Goal: Find specific page/section

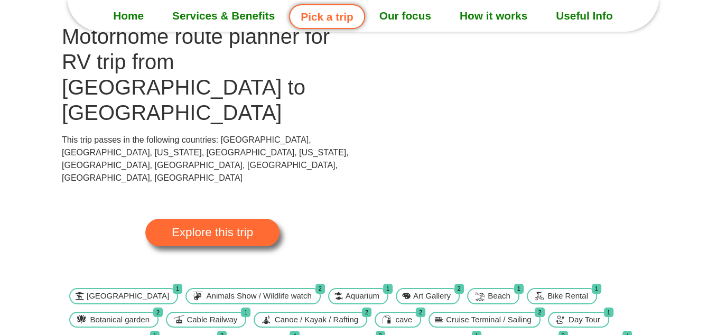
scroll to position [76, 0]
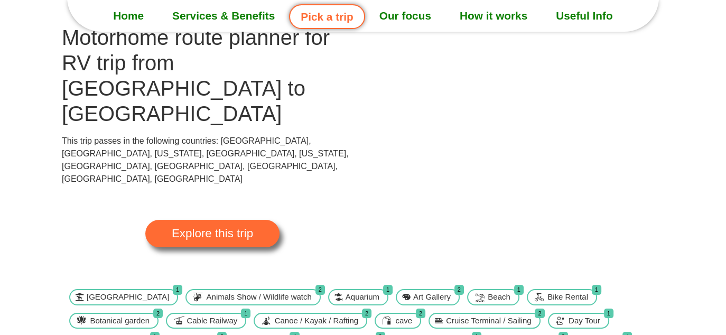
click at [241, 228] on span "Explore this trip" at bounding box center [212, 234] width 81 height 12
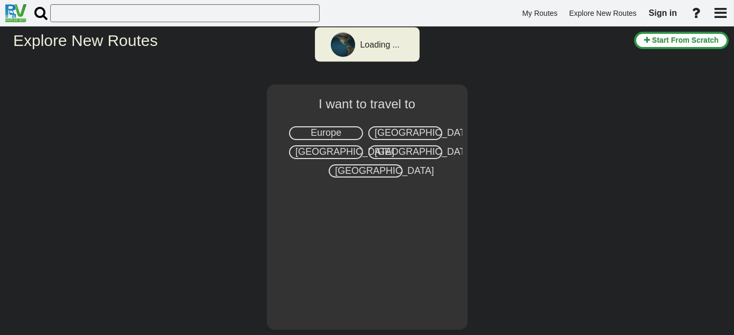
select select "number:8"
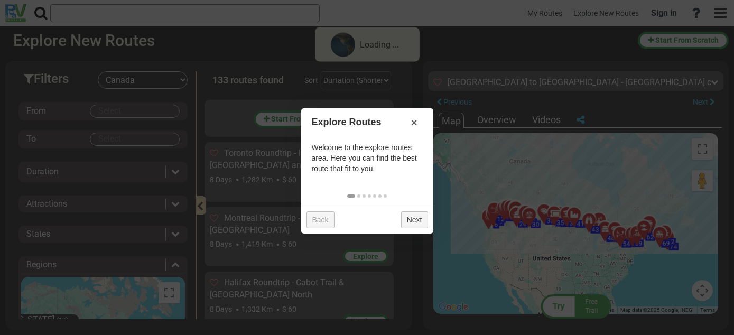
click at [157, 115] on body "Loading ... My Routes Explore New Routes Sign in × Name" at bounding box center [367, 167] width 734 height 335
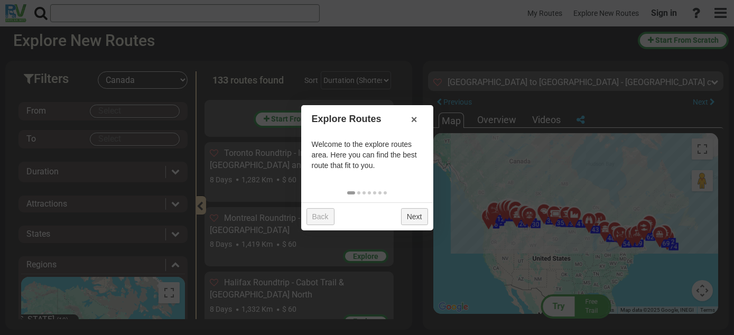
scroll to position [7093, 0]
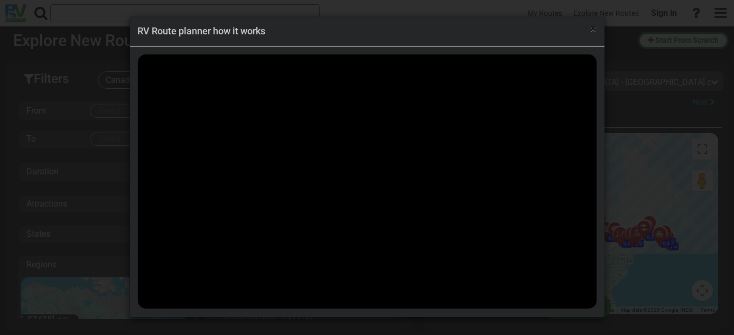
click at [591, 26] on span "×" at bounding box center [594, 28] width 6 height 13
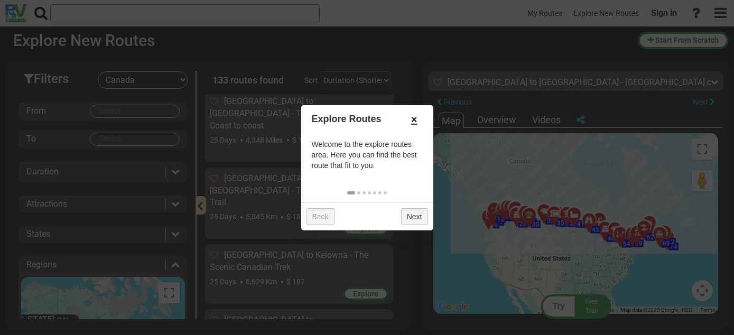
click at [416, 118] on link "×" at bounding box center [414, 119] width 17 height 18
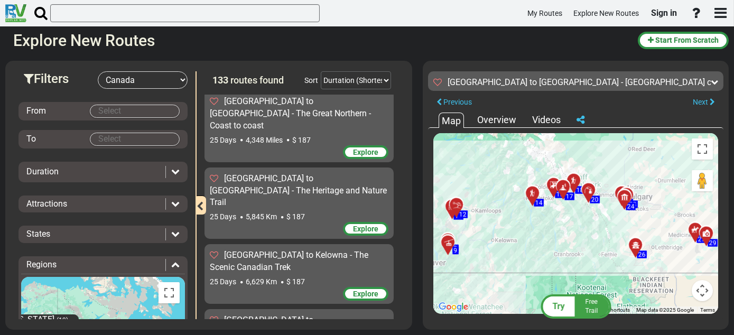
click at [498, 211] on div "To activate drag with keyboard, press Alt + Enter. Once in keyboard drag state,…" at bounding box center [575, 223] width 285 height 181
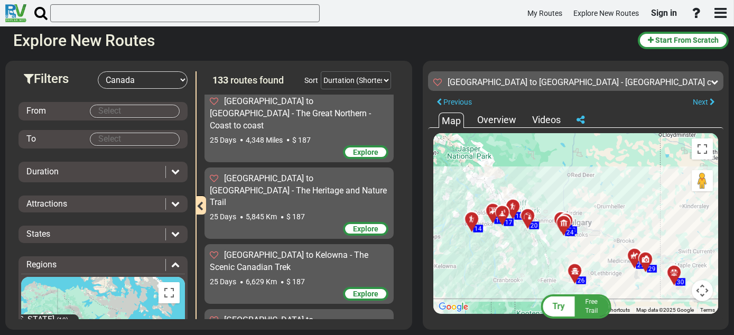
drag, startPoint x: 577, startPoint y: 226, endPoint x: 515, endPoint y: 252, distance: 67.0
click at [515, 252] on div "To activate drag with keyboard, press Alt + Enter. Once in keyboard drag state,…" at bounding box center [575, 223] width 285 height 181
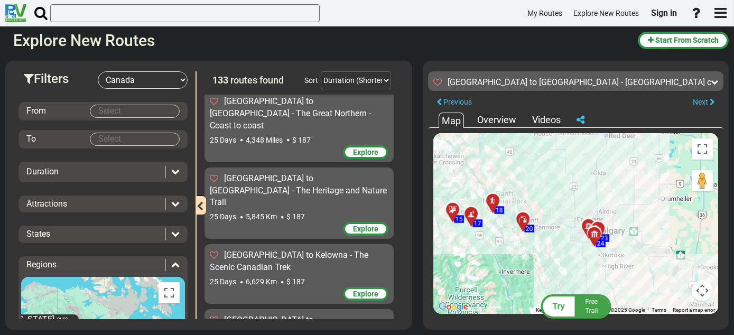
drag, startPoint x: 507, startPoint y: 220, endPoint x: 491, endPoint y: 259, distance: 42.2
click at [491, 259] on div "To activate drag with keyboard, press Alt + Enter. Once in keyboard drag state,…" at bounding box center [575, 223] width 285 height 181
click at [523, 220] on div at bounding box center [525, 223] width 17 height 16
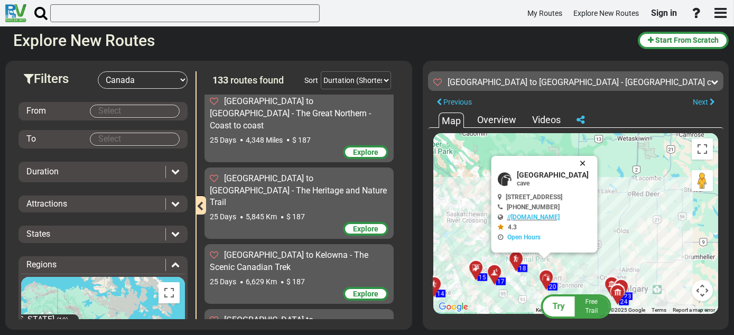
click at [591, 161] on button "Close" at bounding box center [584, 163] width 13 height 15
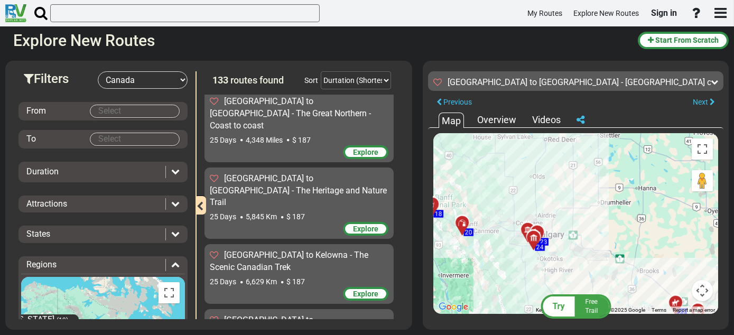
drag, startPoint x: 584, startPoint y: 218, endPoint x: 461, endPoint y: 134, distance: 148.6
click at [461, 134] on div "To activate drag with keyboard, press Alt + Enter. Once in keyboard drag state,…" at bounding box center [575, 223] width 285 height 181
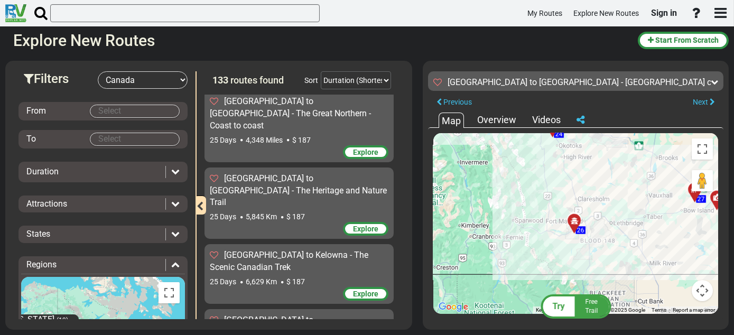
drag, startPoint x: 532, startPoint y: 262, endPoint x: 596, endPoint y: 186, distance: 99.8
click at [596, 186] on div "To activate drag with keyboard, press Alt + Enter. Once in keyboard drag state,…" at bounding box center [575, 223] width 285 height 181
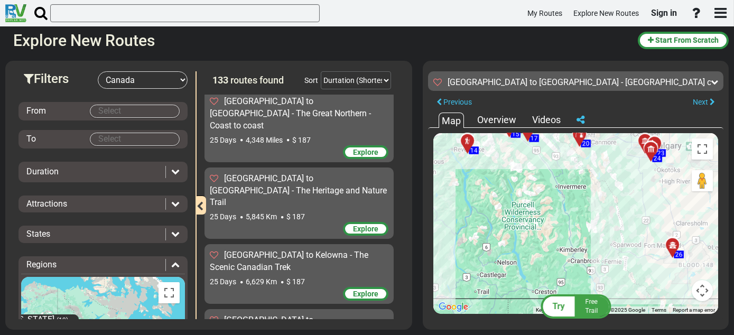
drag, startPoint x: 596, startPoint y: 186, endPoint x: 695, endPoint y: 210, distance: 102.3
click at [695, 210] on div "To activate drag with keyboard, press Alt + Enter. Once in keyboard drag state,…" at bounding box center [575, 223] width 285 height 181
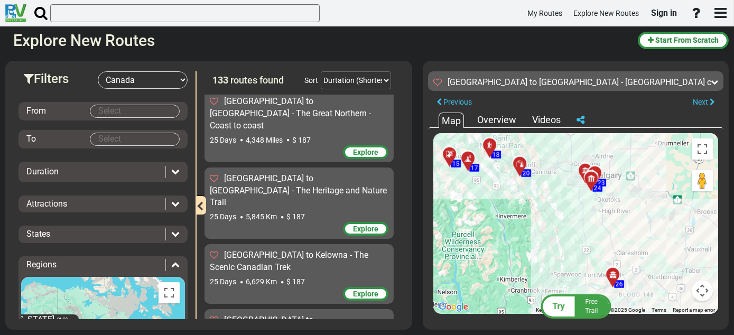
drag, startPoint x: 565, startPoint y: 196, endPoint x: 506, endPoint y: 228, distance: 67.9
click at [506, 228] on div "To activate drag with keyboard, press Alt + Enter. Once in keyboard drag state,…" at bounding box center [575, 223] width 285 height 181
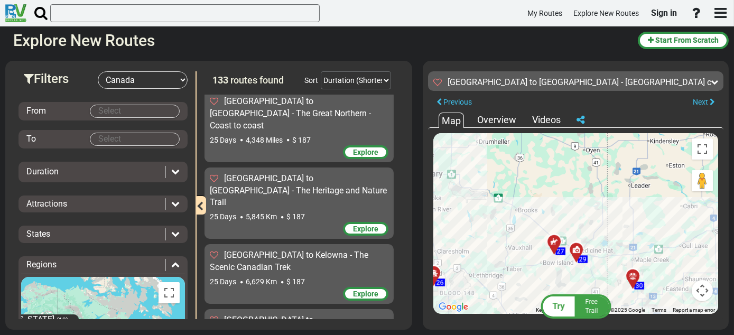
drag, startPoint x: 659, startPoint y: 210, endPoint x: 477, endPoint y: 208, distance: 181.3
click at [477, 208] on div "To activate drag with keyboard, press Alt + Enter. Once in keyboard drag state,…" at bounding box center [575, 223] width 285 height 181
